Goal: Find contact information: Find contact information

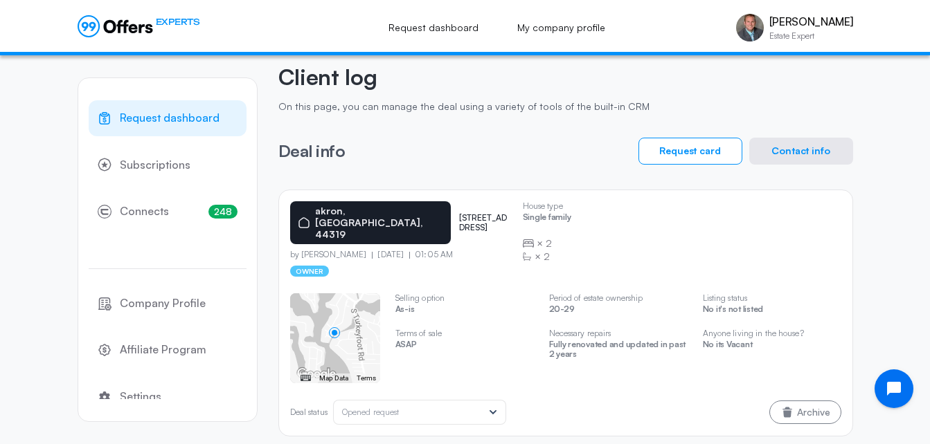
scroll to position [58, 0]
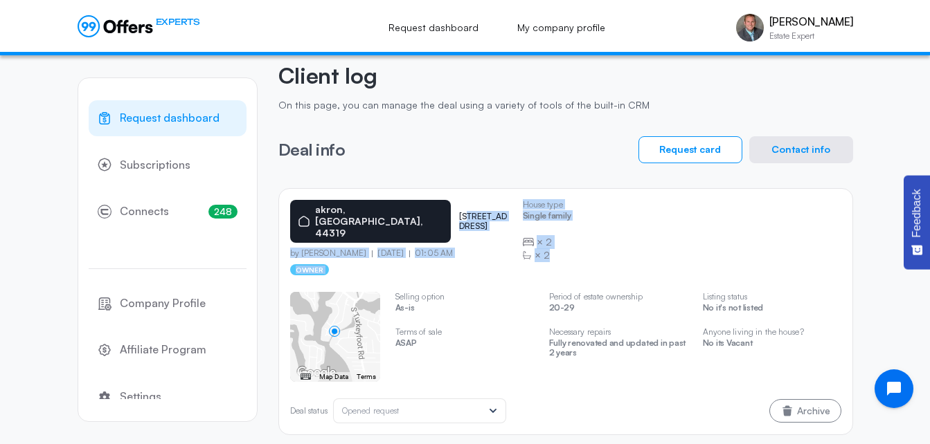
drag, startPoint x: 829, startPoint y: 352, endPoint x: 422, endPoint y: 217, distance: 428.8
click at [422, 217] on div "[GEOGRAPHIC_DATA] 3836 edgepark dr by [PERSON_NAME] [DATE] 01:05 AM owner House…" at bounding box center [565, 311] width 575 height 247
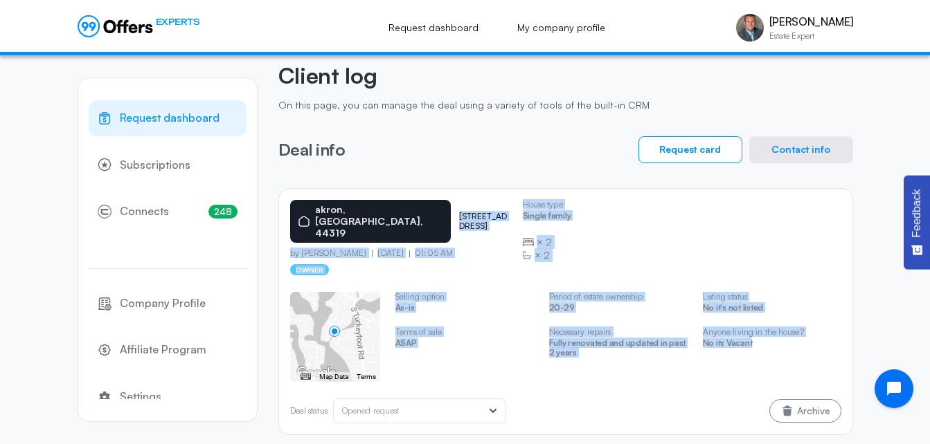
drag, startPoint x: 784, startPoint y: 342, endPoint x: 408, endPoint y: 202, distance: 401.0
click at [408, 202] on div "[GEOGRAPHIC_DATA] 3836 edgepark dr by [PERSON_NAME] [DATE] 01:05 AM owner House…" at bounding box center [565, 311] width 575 height 247
copy div "3836 edgepark dr by [PERSON_NAME] [DATE] 01:05 AM owner House type Single famil…"
click at [791, 145] on button "Contact info" at bounding box center [801, 149] width 104 height 27
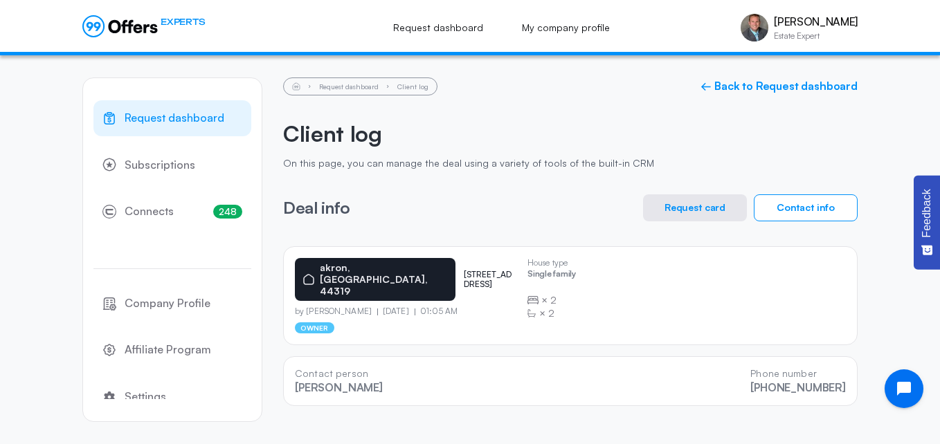
drag, startPoint x: 853, startPoint y: 384, endPoint x: 295, endPoint y: 356, distance: 559.3
click at [295, 356] on div "Contact person [PERSON_NAME] Phone number [PHONE_NUMBER]" at bounding box center [570, 381] width 575 height 50
copy div "Contact person [PERSON_NAME] Phone number [PHONE_NUMBER]"
